Goal: Check status

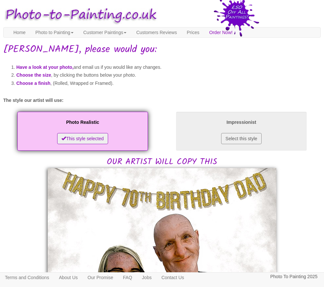
scroll to position [131, 0]
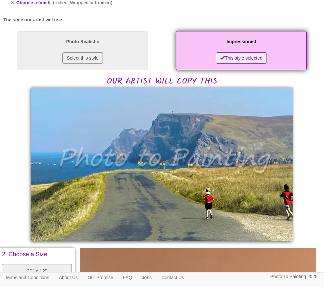
scroll to position [89, 0]
